Goal: Find specific page/section: Find specific page/section

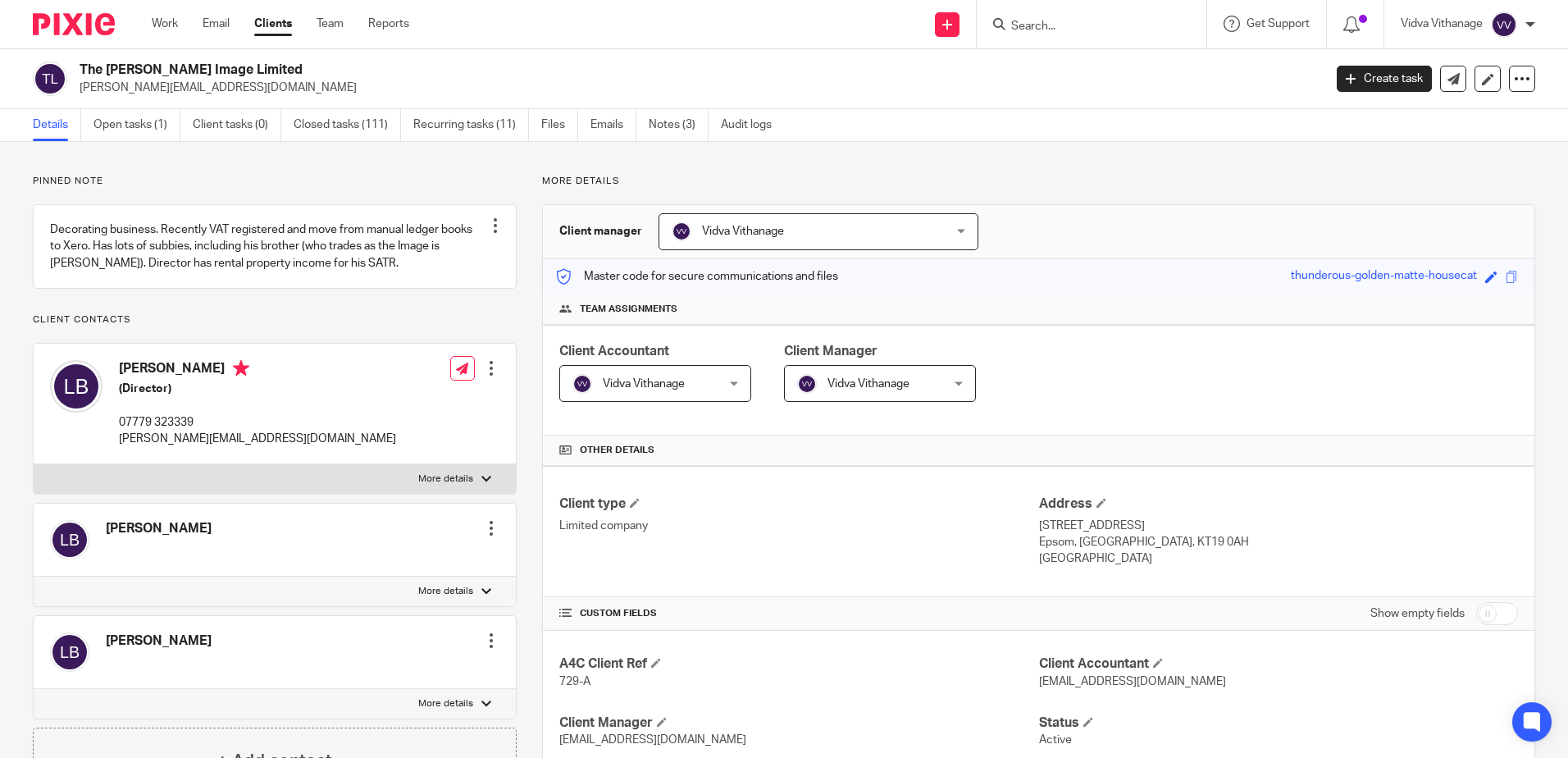
click at [1127, 28] on input "Search" at bounding box center [1083, 27] width 147 height 15
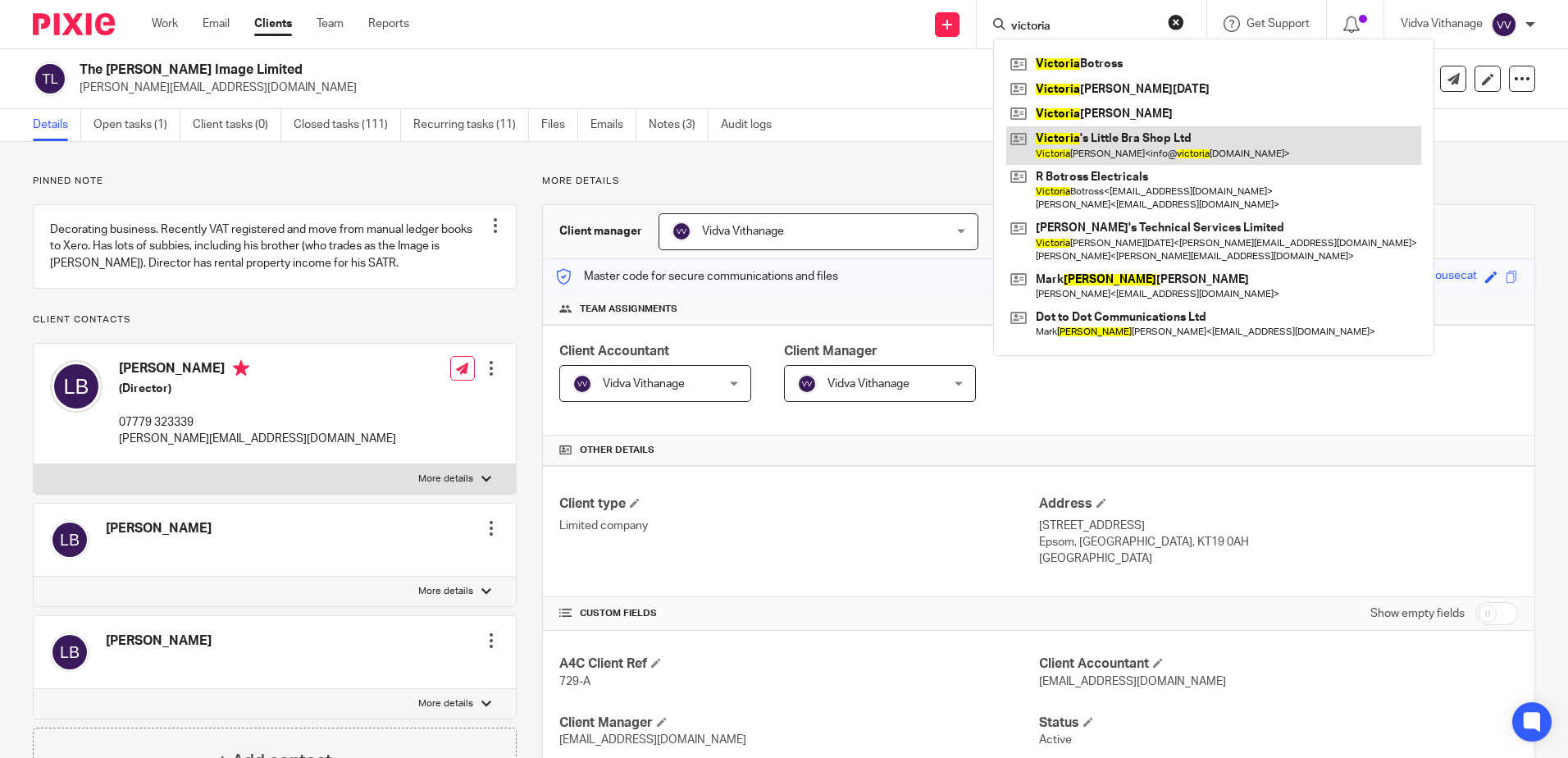
type input "victoria"
click at [1062, 151] on link at bounding box center [1214, 146] width 415 height 38
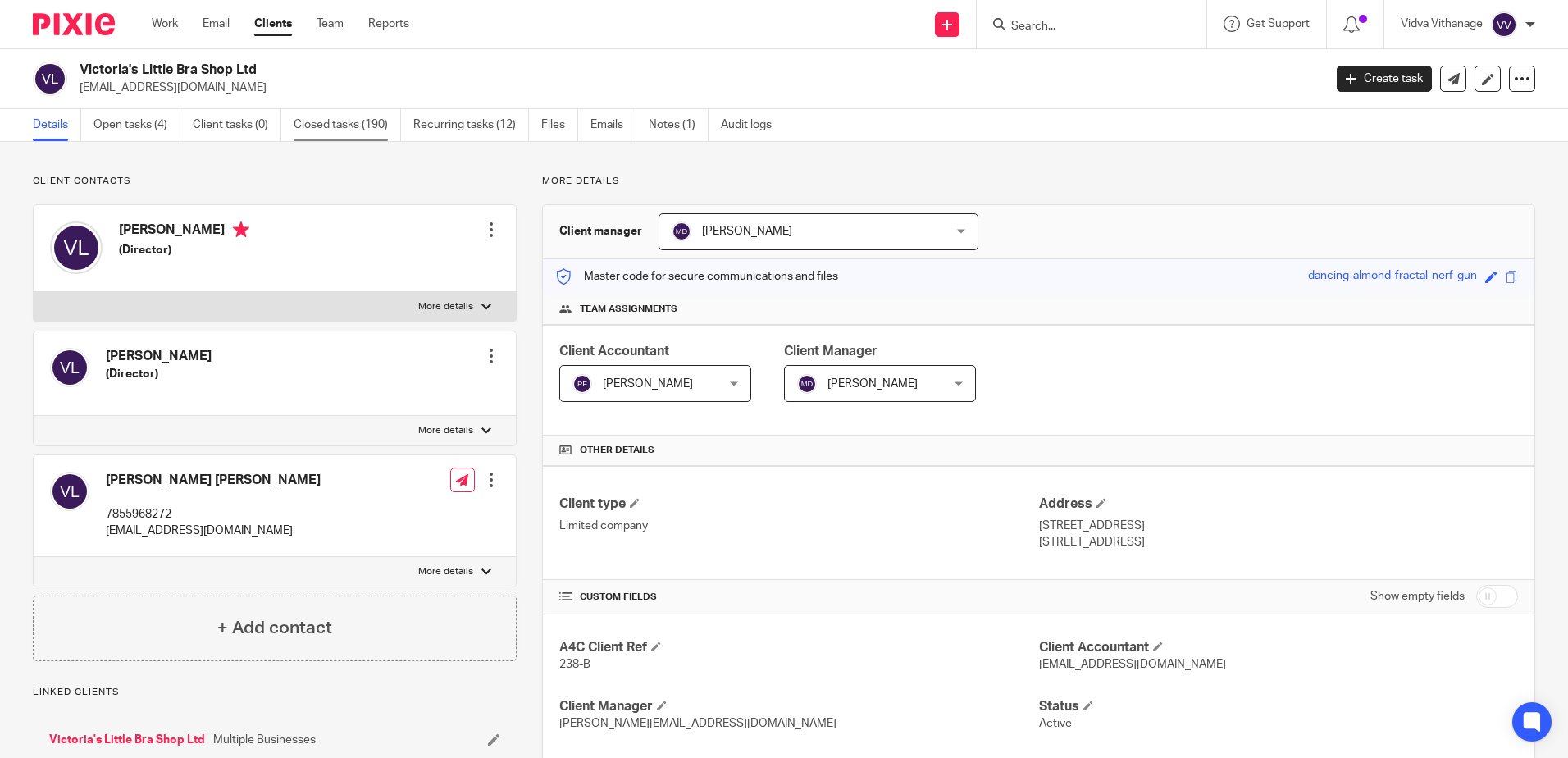
click at [322, 127] on link "Closed tasks (190)" at bounding box center [347, 125] width 107 height 32
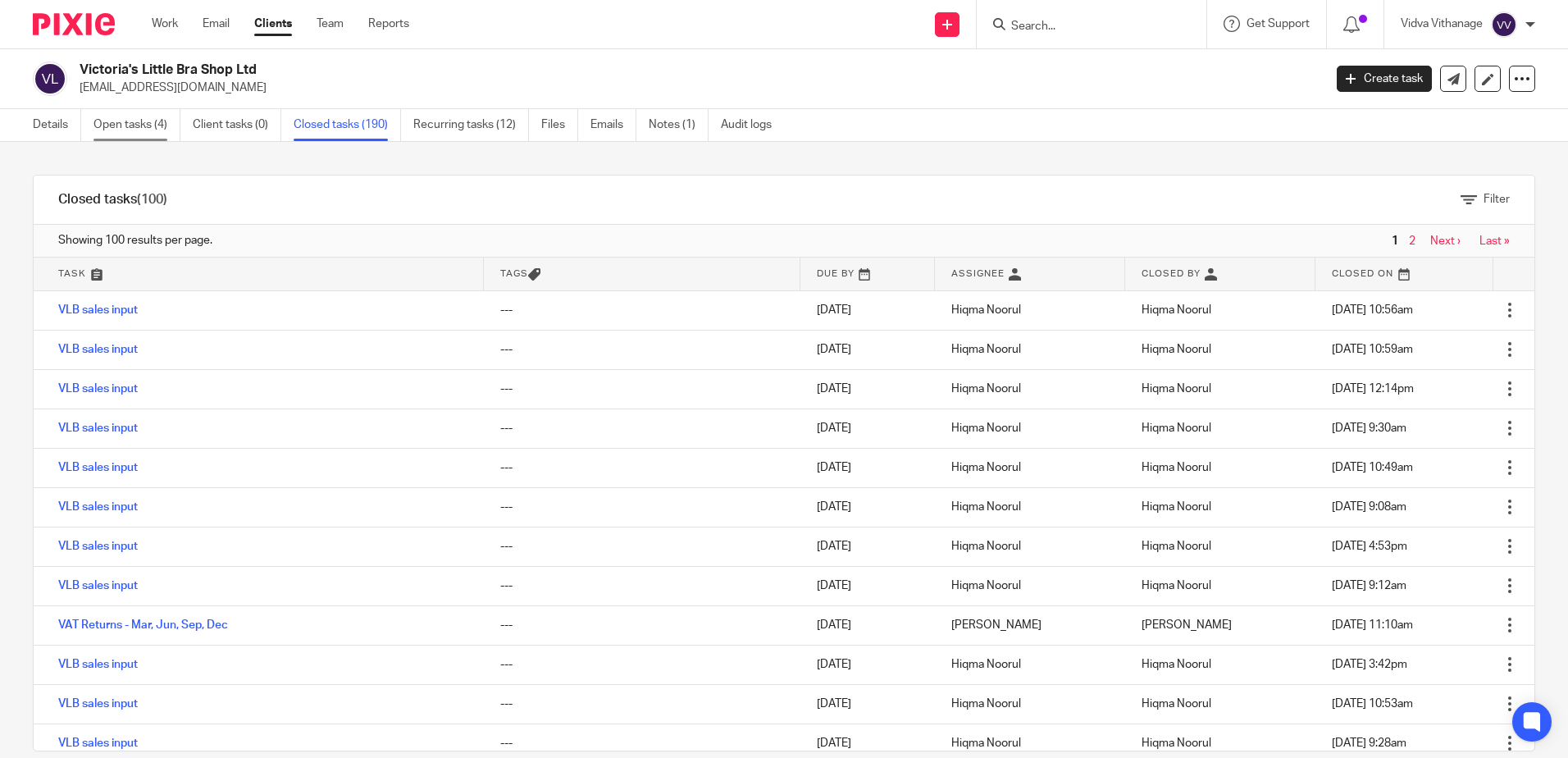
click at [152, 125] on link "Open tasks (4)" at bounding box center [137, 125] width 87 height 32
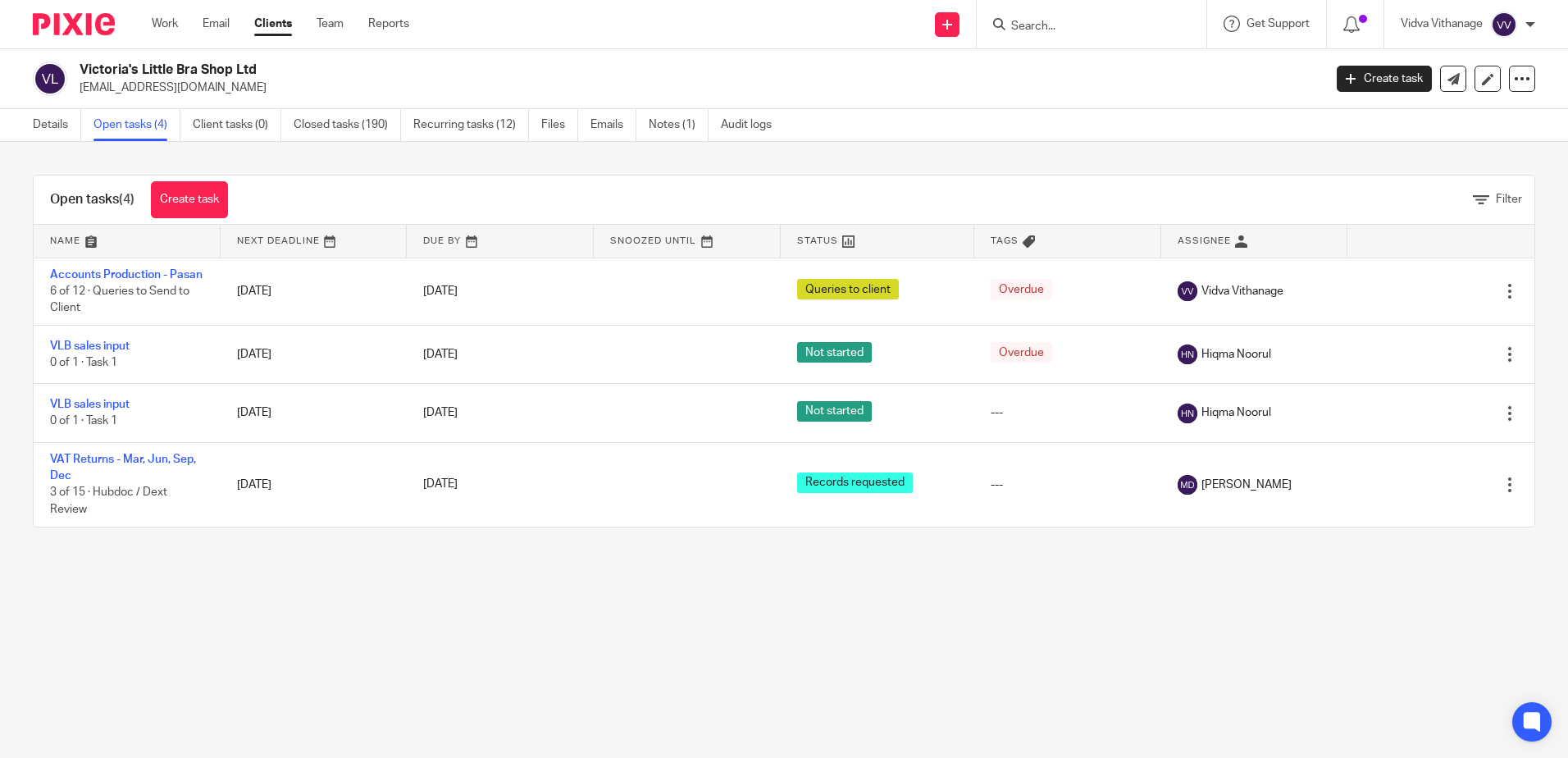
click at [327, 585] on main "Victoria's Little Bra Shop Ltd [EMAIL_ADDRESS][DOMAIN_NAME] Create task Update …" at bounding box center [784, 379] width 1568 height 758
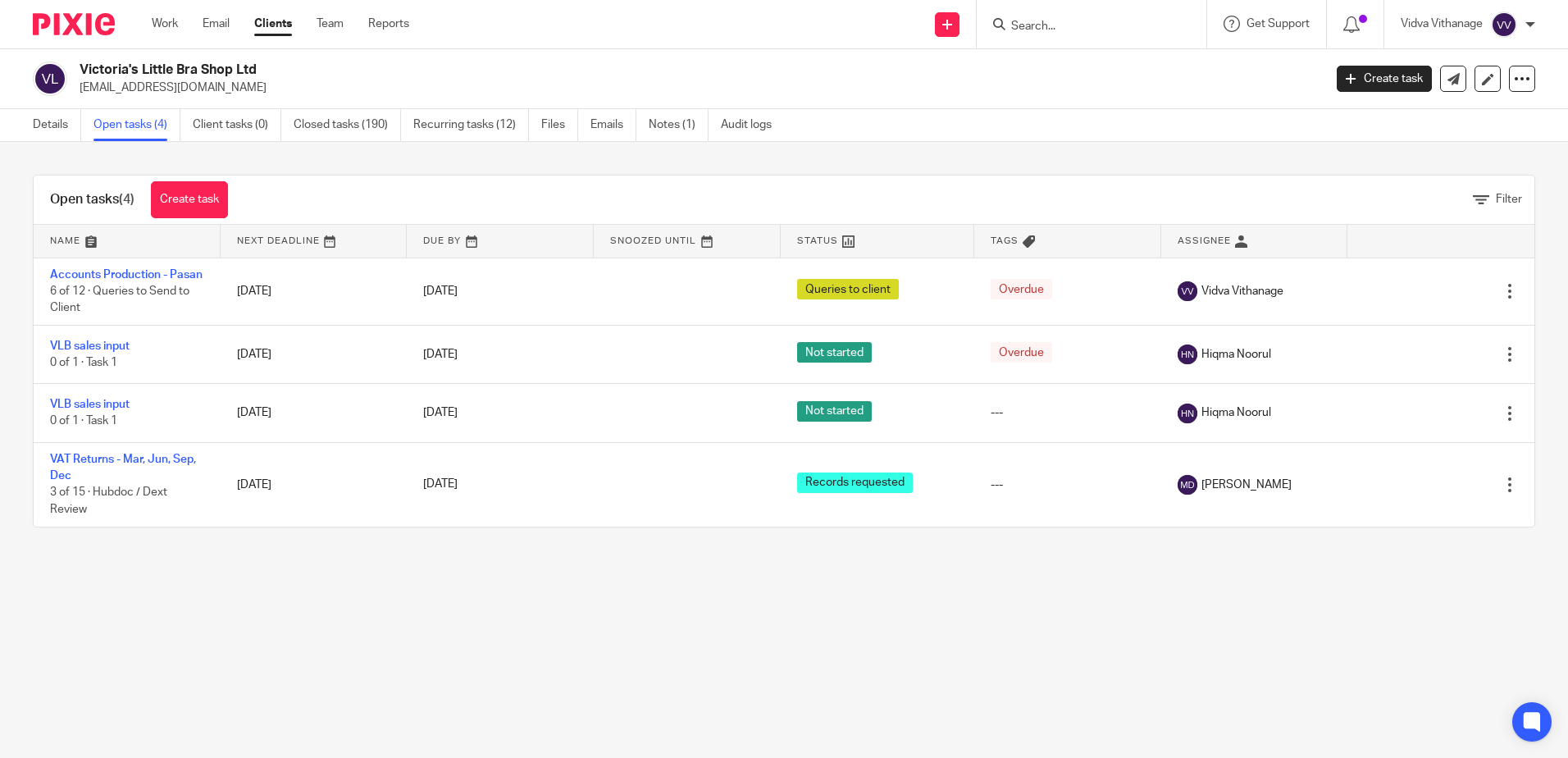
click at [327, 585] on main "Victoria's Little Bra Shop Ltd [EMAIL_ADDRESS][DOMAIN_NAME] Create task Update …" at bounding box center [784, 379] width 1568 height 758
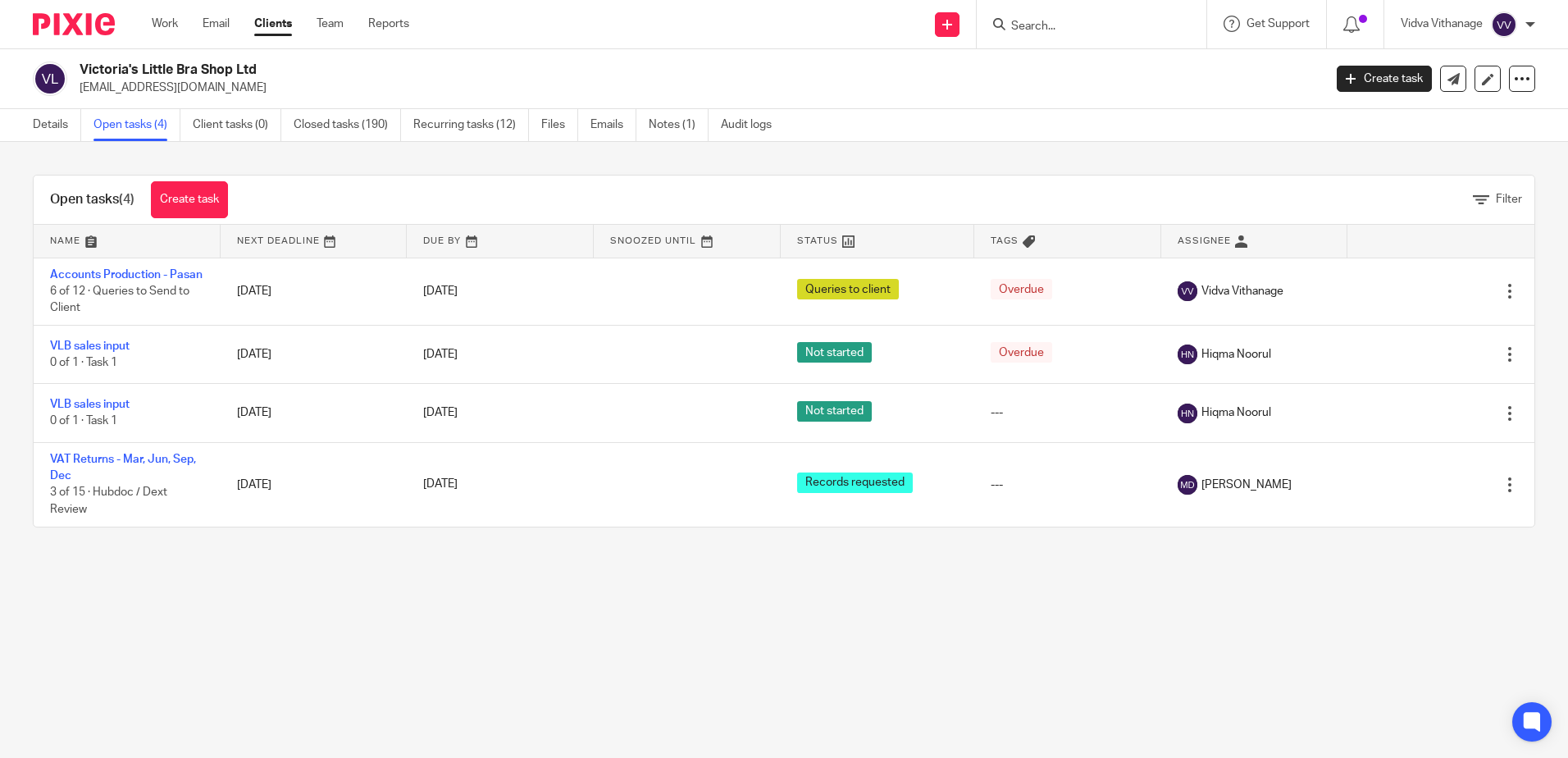
click at [327, 585] on main "Victoria's Little Bra Shop Ltd [EMAIL_ADDRESS][DOMAIN_NAME] Create task Update …" at bounding box center [784, 379] width 1568 height 758
click at [1068, 26] on input "Search" at bounding box center [1083, 27] width 147 height 15
type input "yuvi"
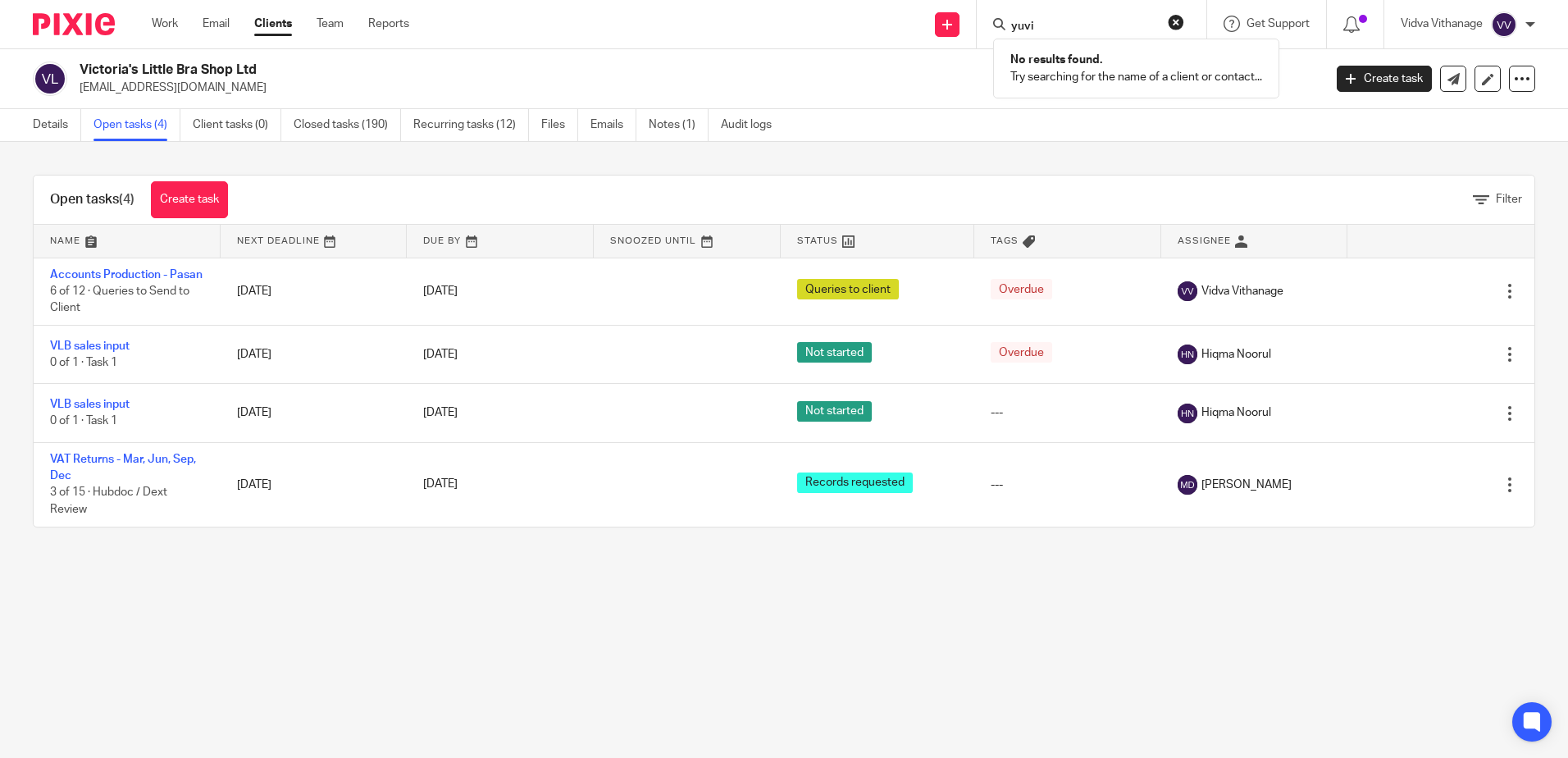
click at [876, 101] on div "Victoria's Little Bra Shop Ltd [EMAIL_ADDRESS][DOMAIN_NAME] Create task Update …" at bounding box center [784, 79] width 1568 height 60
